Goal: Information Seeking & Learning: Learn about a topic

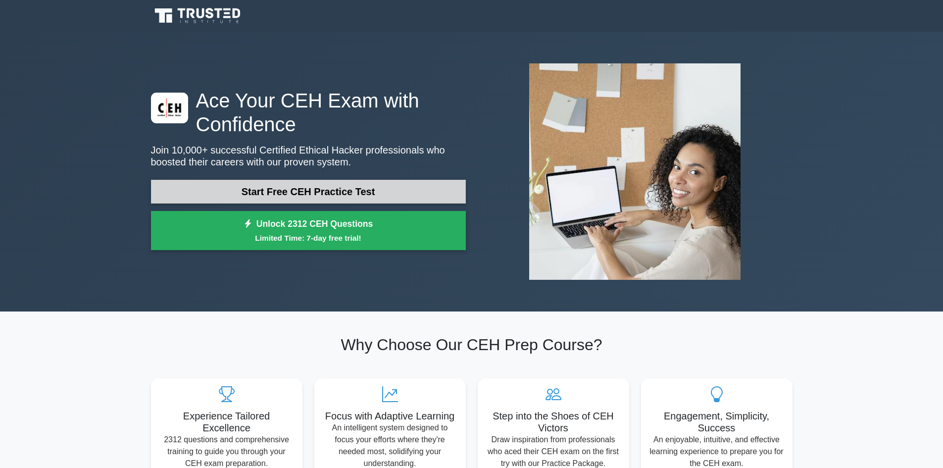
drag, startPoint x: 0, startPoint y: 0, endPoint x: 388, endPoint y: 200, distance: 436.8
click at [388, 200] on link "Start Free CEH Practice Test" at bounding box center [308, 192] width 315 height 24
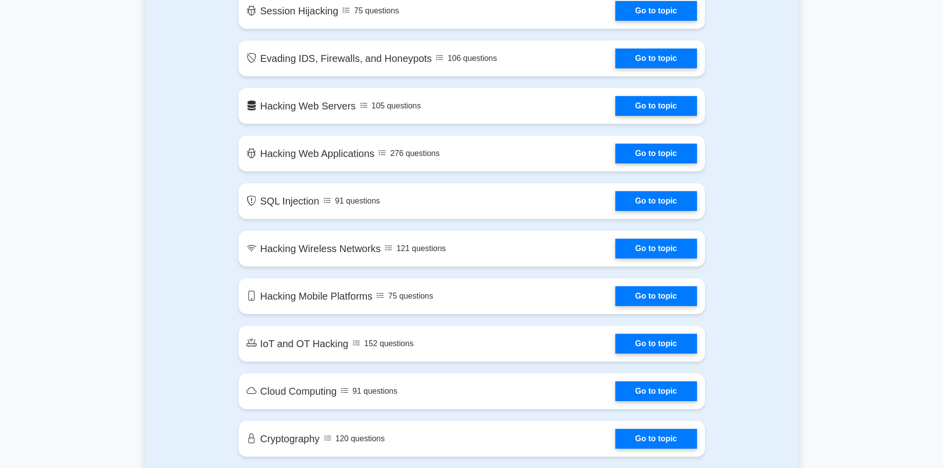
scroll to position [1138, 0]
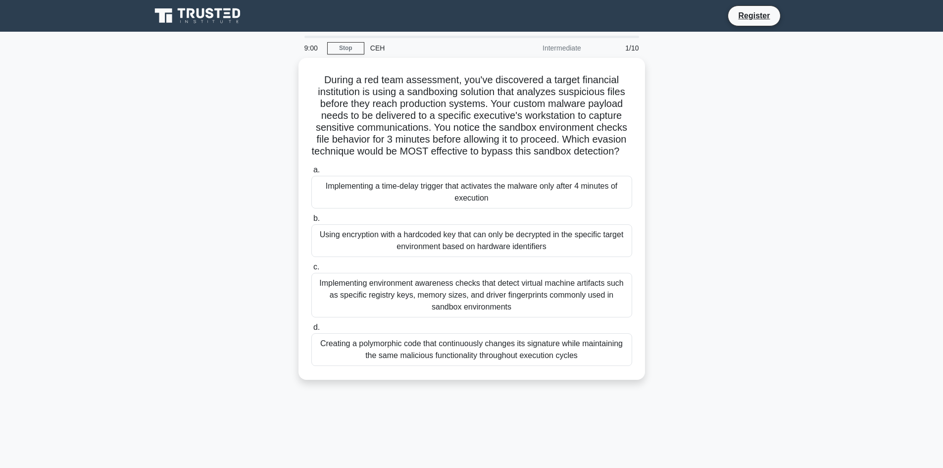
click at [378, 38] on div at bounding box center [471, 37] width 334 height 2
click at [378, 46] on div "CEH" at bounding box center [432, 48] width 136 height 20
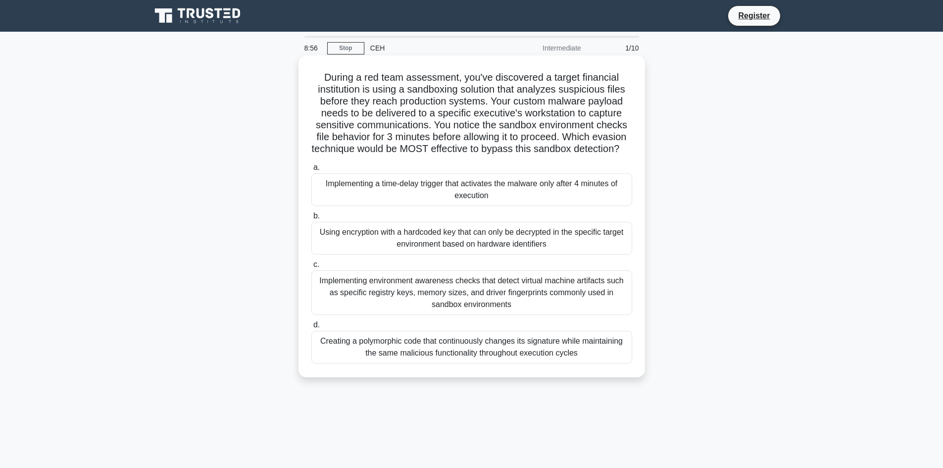
click at [468, 254] on div "Using encryption with a hardcoded key that can only be decrypted in the specifi…" at bounding box center [471, 238] width 321 height 33
click at [311, 219] on input "b. Using encryption with a hardcoded key that can only be decrypted in the spec…" at bounding box center [311, 216] width 0 height 6
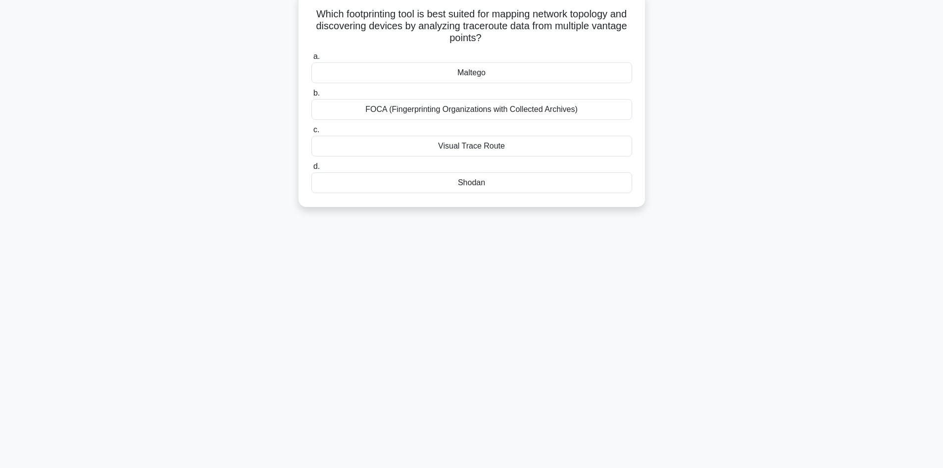
scroll to position [67, 0]
